Goal: Task Accomplishment & Management: Complete application form

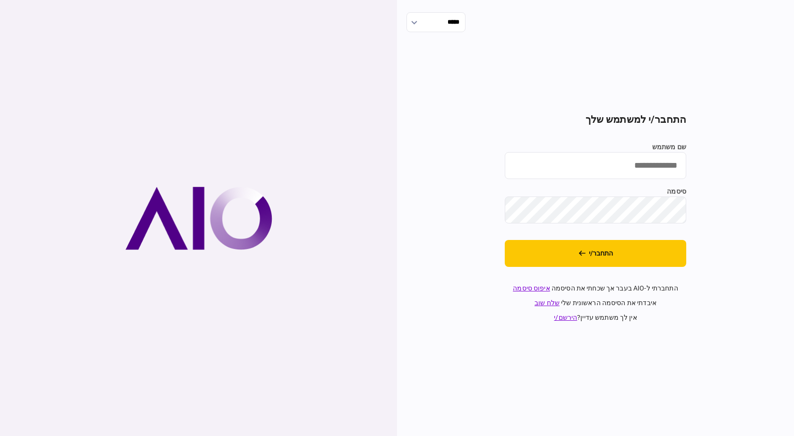
click at [644, 170] on input "שם משתמש" at bounding box center [595, 165] width 181 height 27
type input "*********"
click at [505, 240] on button "התחבר/י" at bounding box center [595, 253] width 181 height 27
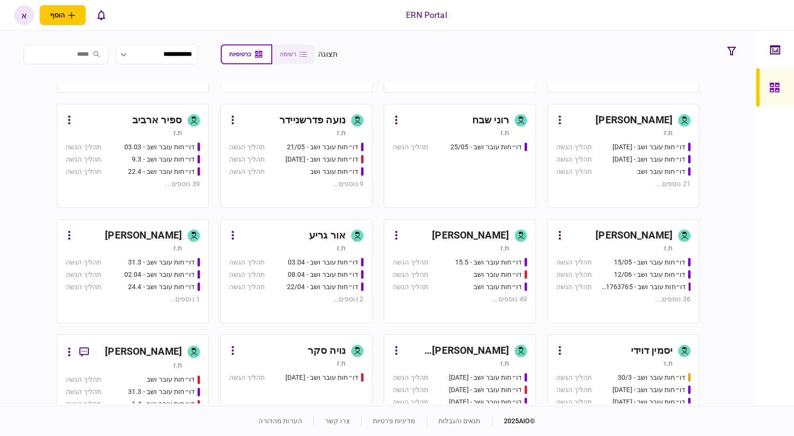
scroll to position [95, 0]
click at [496, 350] on div "[PERSON_NAME]" at bounding box center [456, 350] width 105 height 15
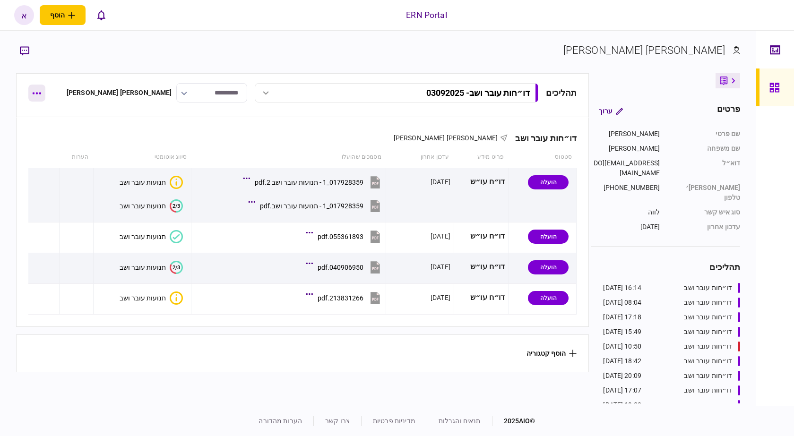
click at [30, 95] on button "button" at bounding box center [36, 93] width 17 height 17
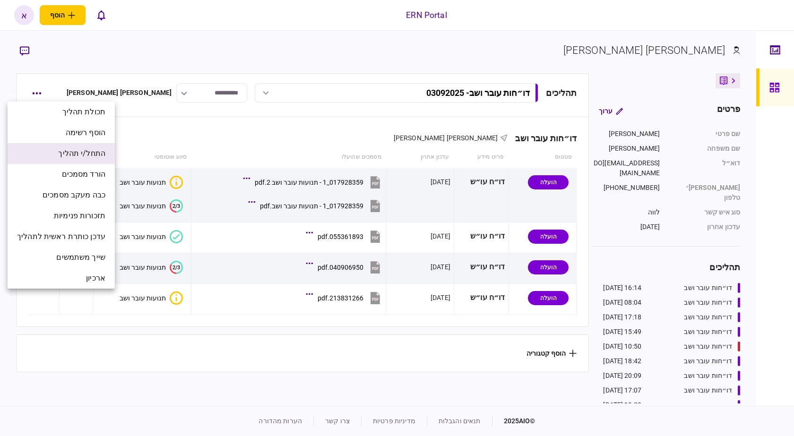
click at [86, 153] on span "התחל/י תהליך" at bounding box center [81, 153] width 47 height 11
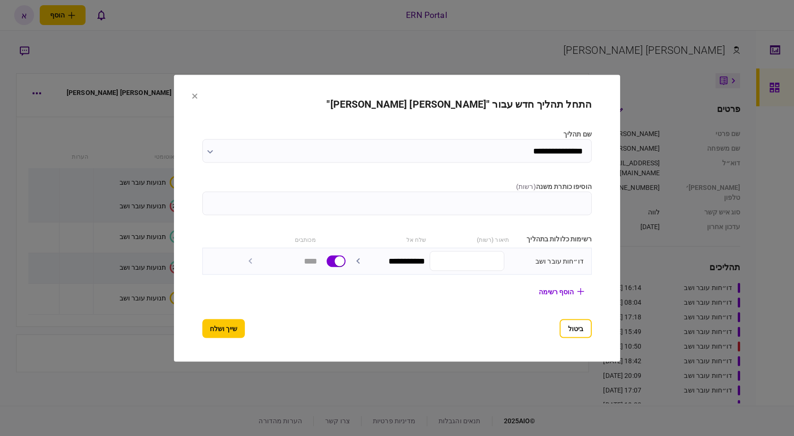
click at [500, 198] on input "הוסיפו כותרת משנה ( רשות )" at bounding box center [396, 203] width 389 height 24
type input "********"
click at [202, 332] on button "שייך ושלח" at bounding box center [223, 328] width 43 height 19
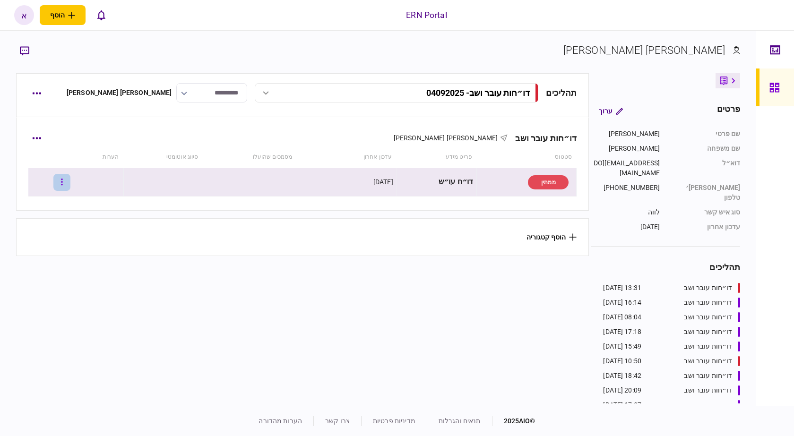
click at [63, 186] on icon "button" at bounding box center [62, 182] width 2 height 9
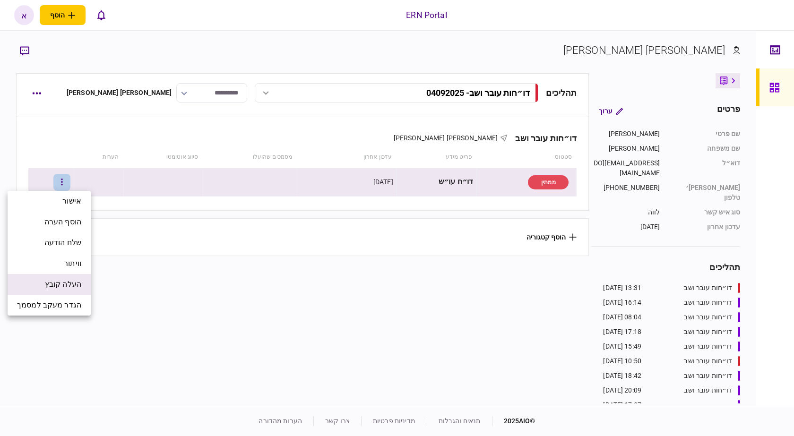
click at [71, 280] on span "העלה קובץ" at bounding box center [63, 284] width 36 height 11
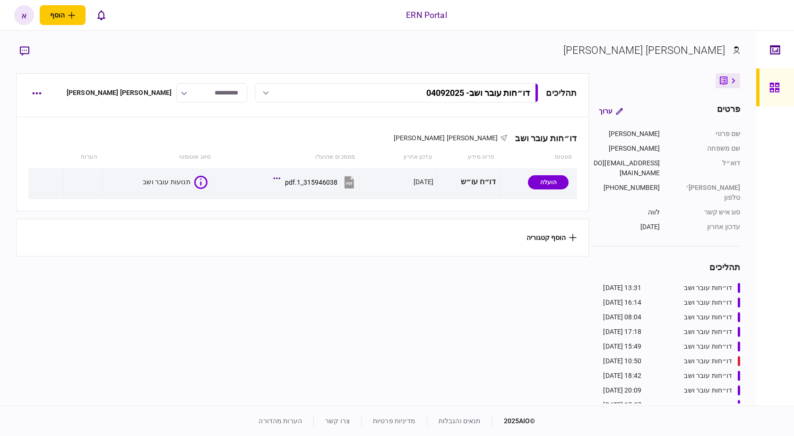
click at [328, 371] on section "תהליכים דו״חות עובר ושב - 04092025 דו״חות עובר ושב - 04092025 13:31 04/09/2025 …" at bounding box center [302, 238] width 573 height 330
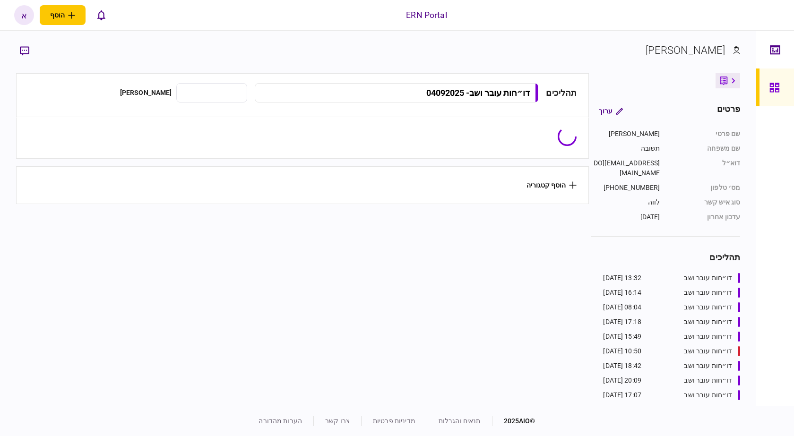
type input "**********"
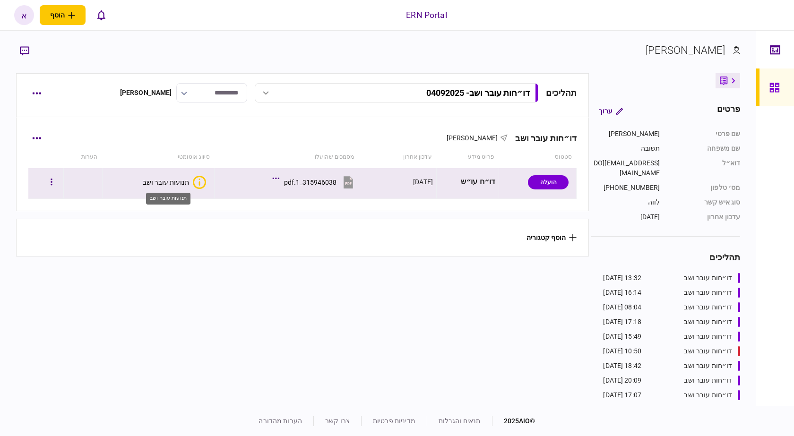
click at [162, 180] on div "תנועות עובר ושב" at bounding box center [166, 183] width 46 height 8
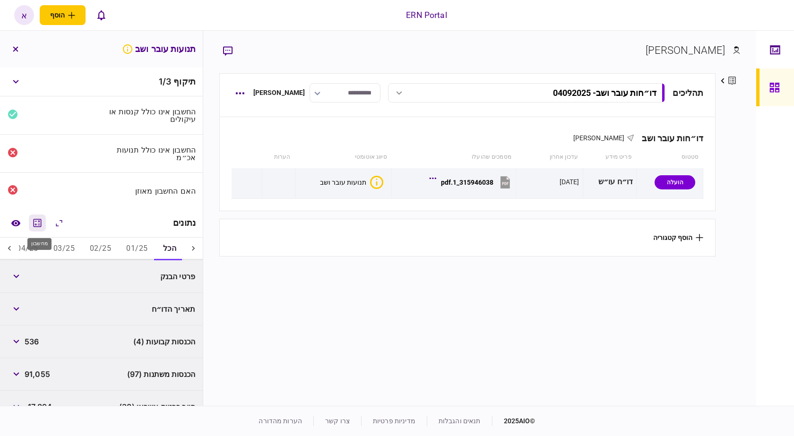
click at [36, 222] on icon "מחשבון" at bounding box center [38, 223] width 8 height 8
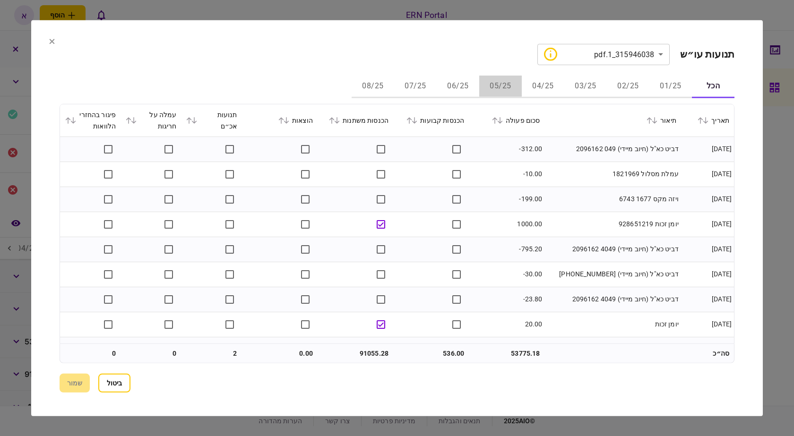
click at [516, 86] on button "05/25" at bounding box center [500, 86] width 43 height 23
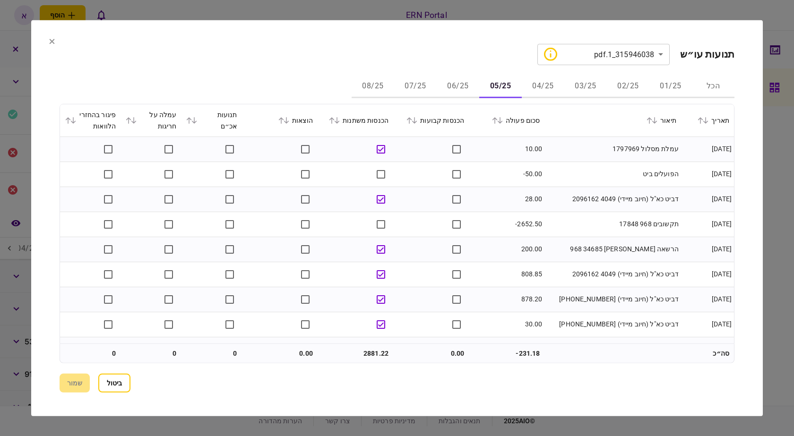
click at [361, 86] on button "08/25" at bounding box center [373, 86] width 43 height 23
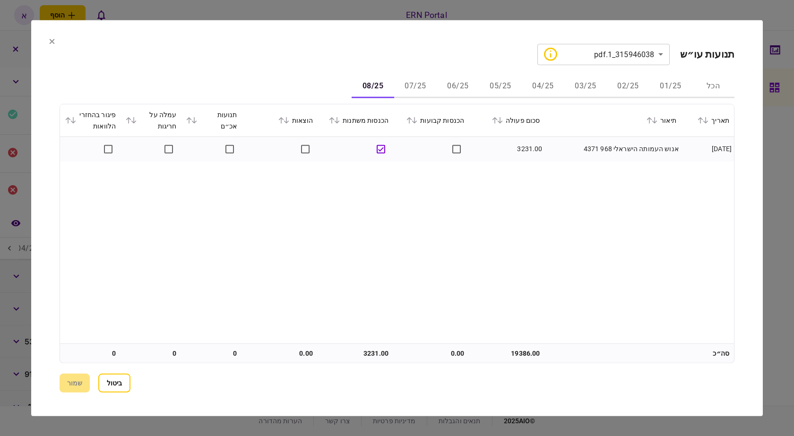
click at [776, 83] on div at bounding box center [397, 218] width 794 height 436
